Goal: Task Accomplishment & Management: Complete application form

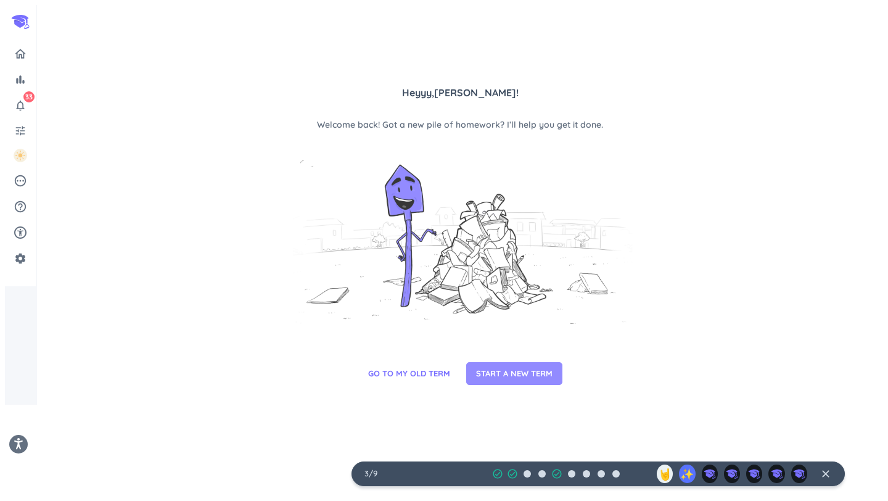
click at [519, 379] on span "START A NEW TERM" at bounding box center [514, 373] width 76 height 12
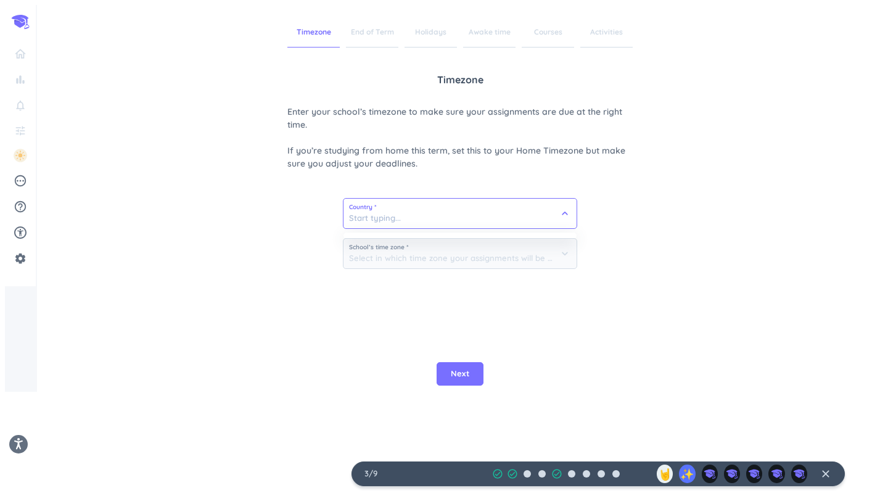
click at [428, 215] on input at bounding box center [459, 214] width 233 height 30
type input "[GEOGRAPHIC_DATA]"
click at [561, 213] on icon "keyboard_arrow_down" at bounding box center [565, 213] width 12 height 12
